Goal: Transaction & Acquisition: Download file/media

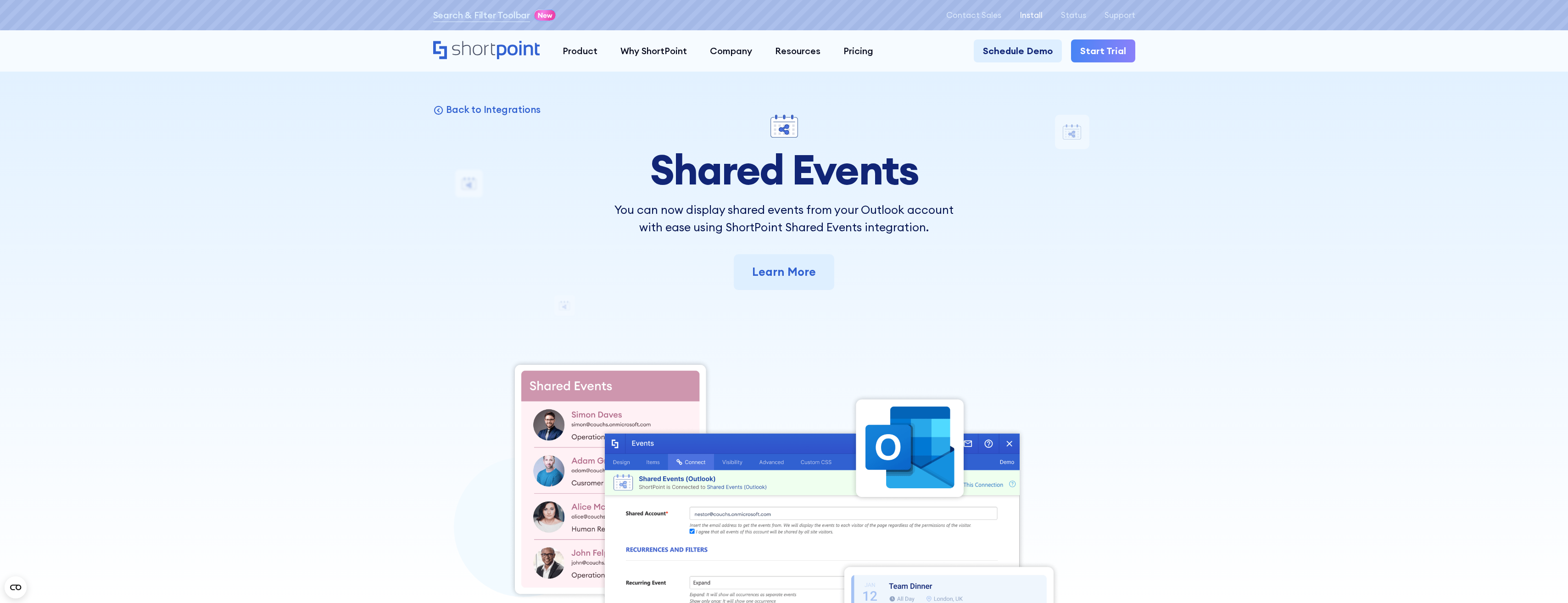
click at [1030, 10] on p "Install" at bounding box center [1031, 15] width 23 height 9
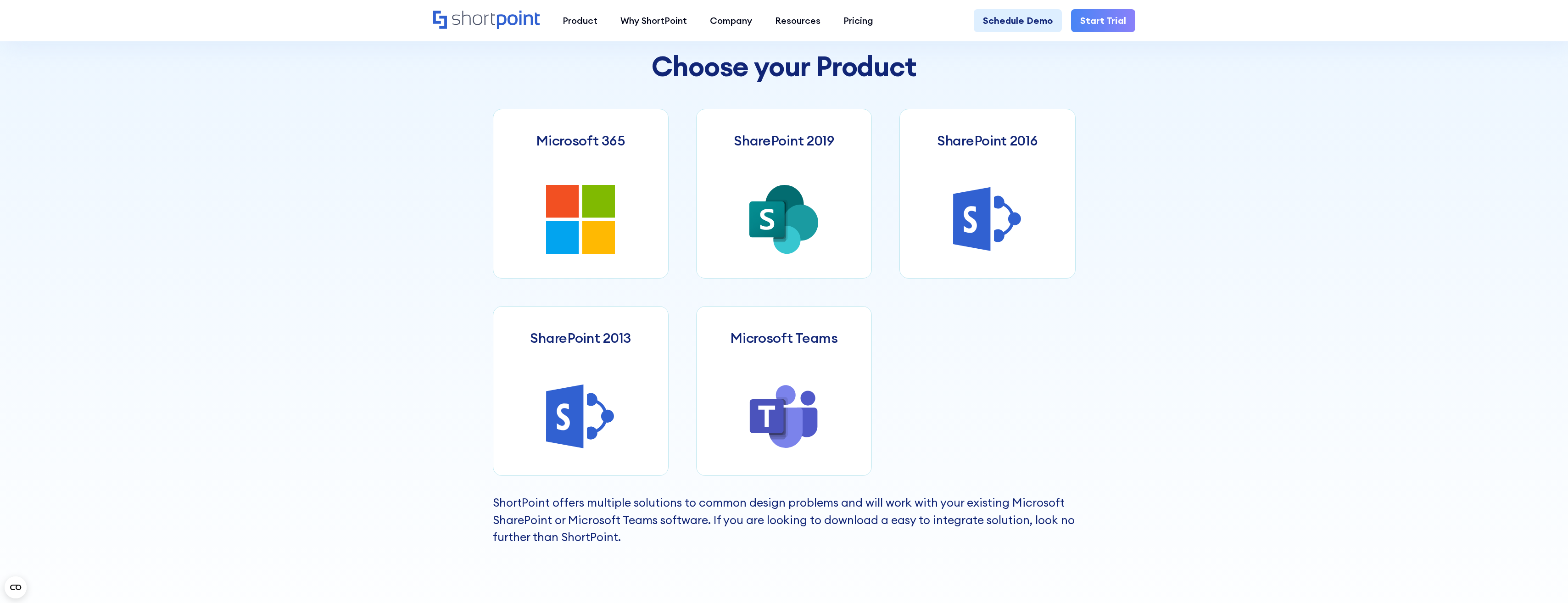
scroll to position [505, 0]
click at [580, 242] on icon at bounding box center [580, 219] width 69 height 69
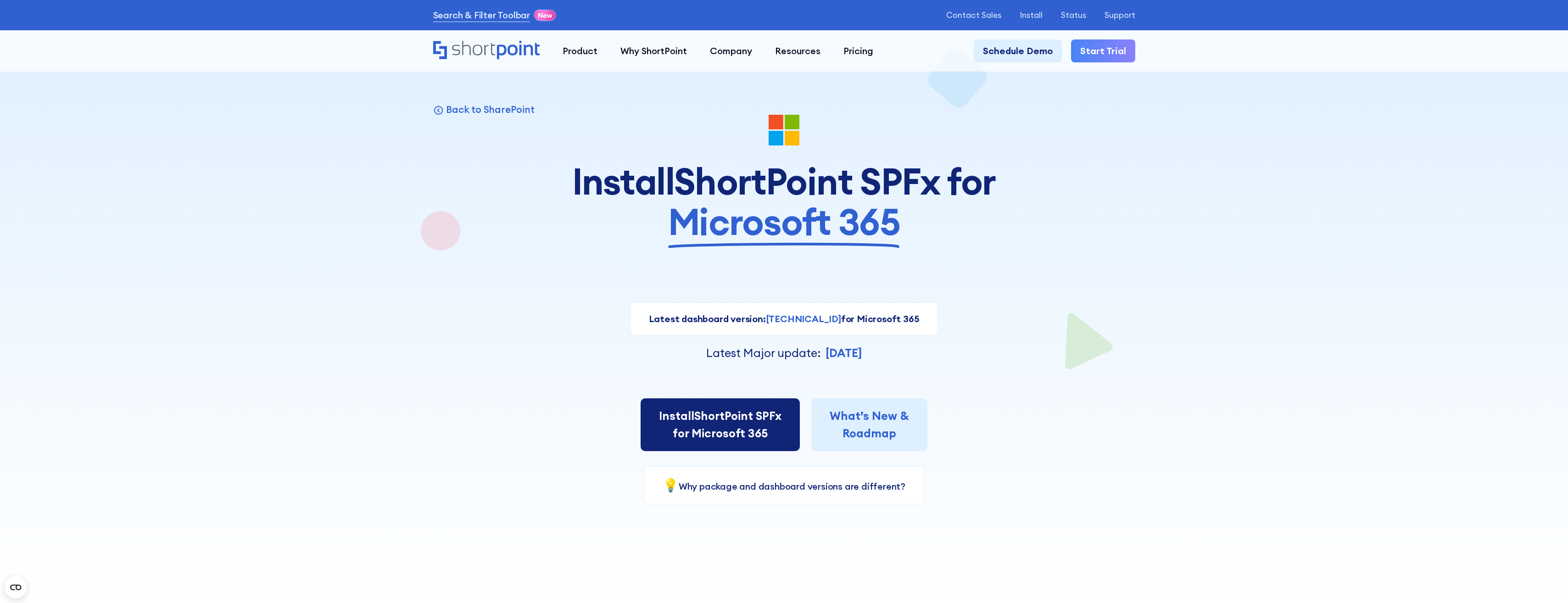
click at [729, 423] on link "Install ShortPoint SPFx for Microsoft 365" at bounding box center [720, 425] width 159 height 53
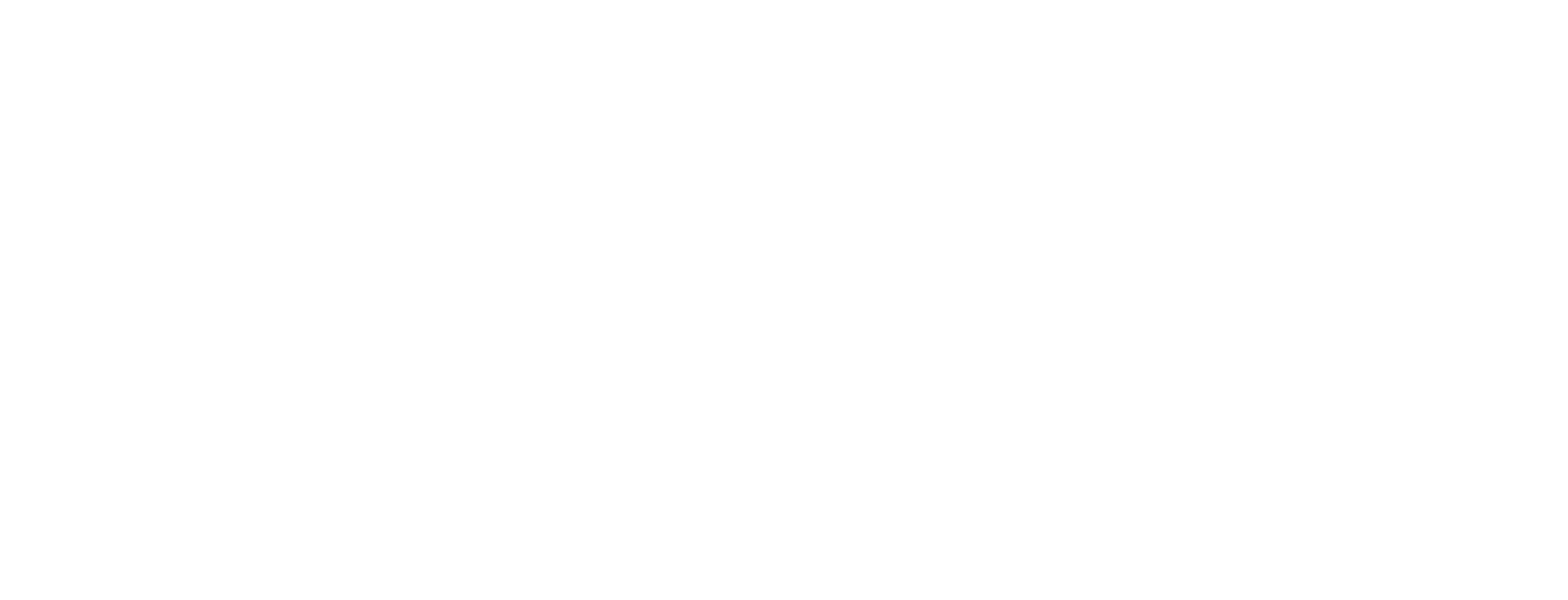
select select "Microsoft 365"
